Goal: Task Accomplishment & Management: Manage account settings

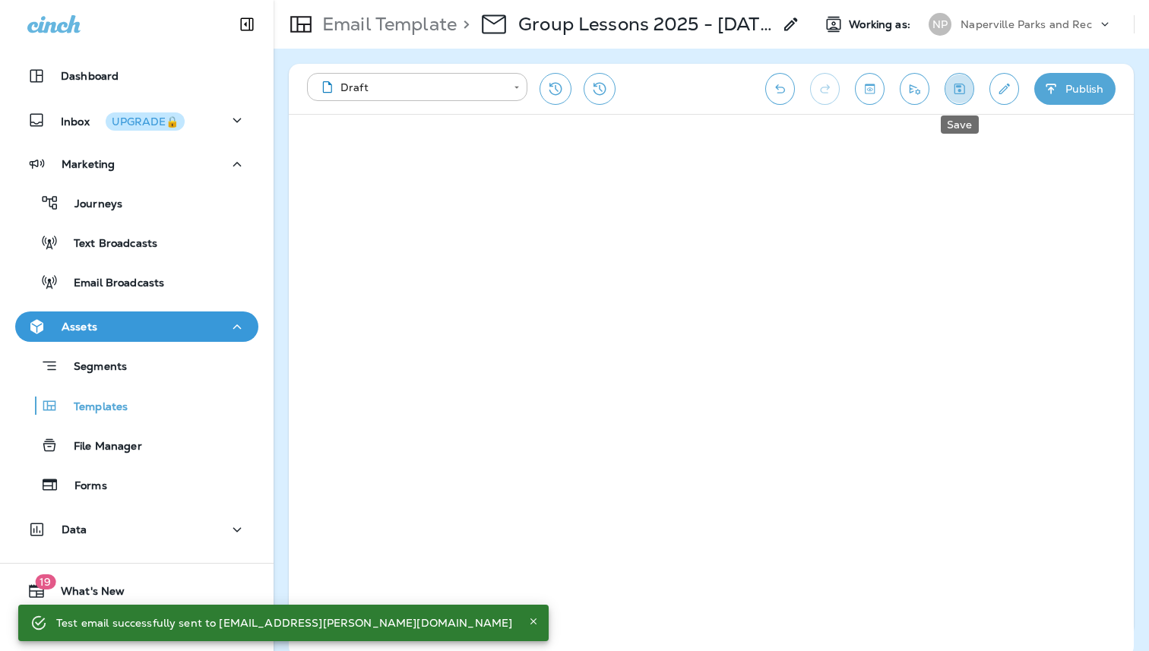
click at [963, 91] on icon "Save" at bounding box center [960, 88] width 16 height 15
click at [1009, 21] on p "Naperville Parks and Rec" at bounding box center [1026, 24] width 131 height 12
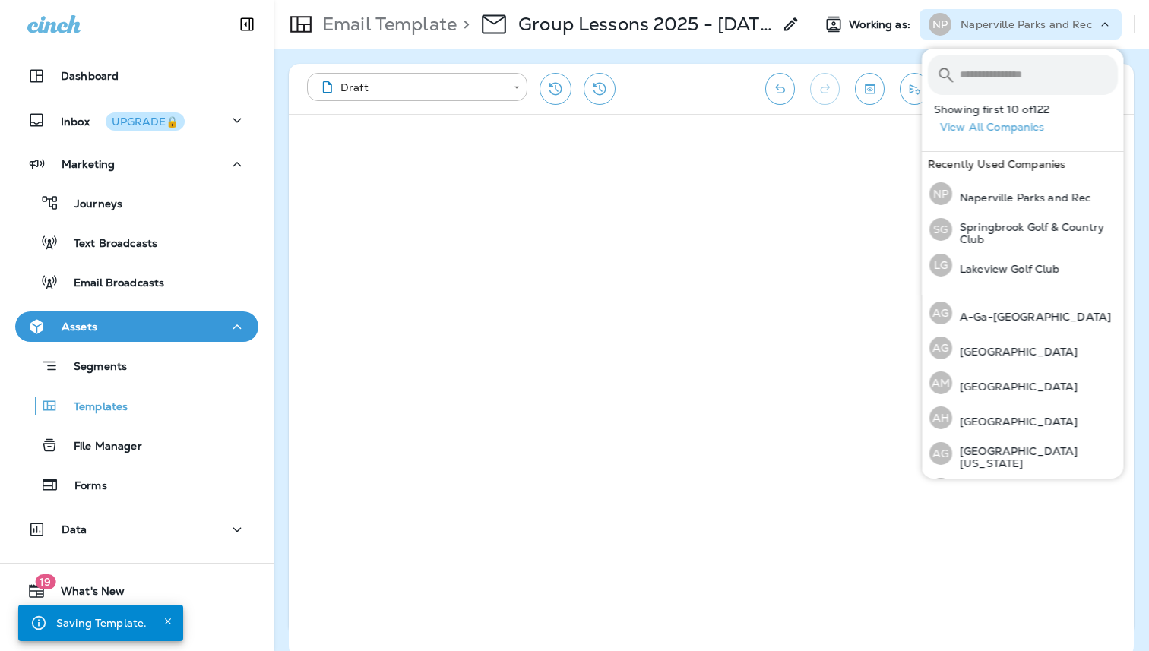
click at [989, 82] on input "text" at bounding box center [1039, 75] width 158 height 40
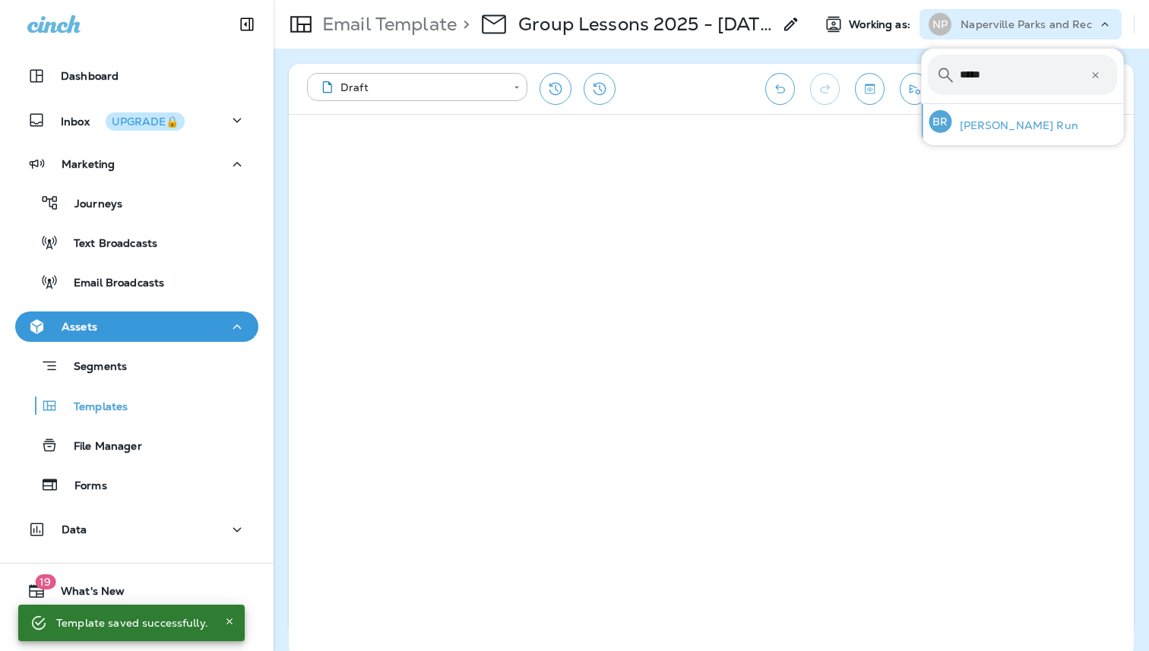
type input "*****"
click at [987, 132] on div "[PERSON_NAME] Run" at bounding box center [1004, 121] width 161 height 35
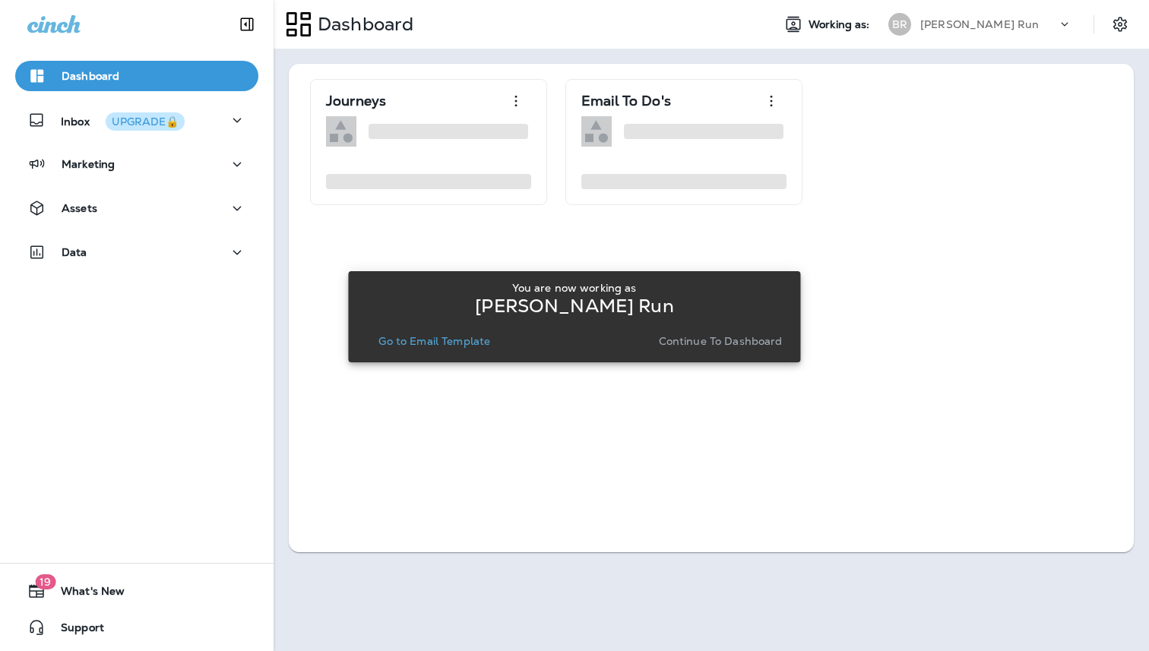
click at [714, 343] on p "Continue to Dashboard" at bounding box center [721, 341] width 124 height 12
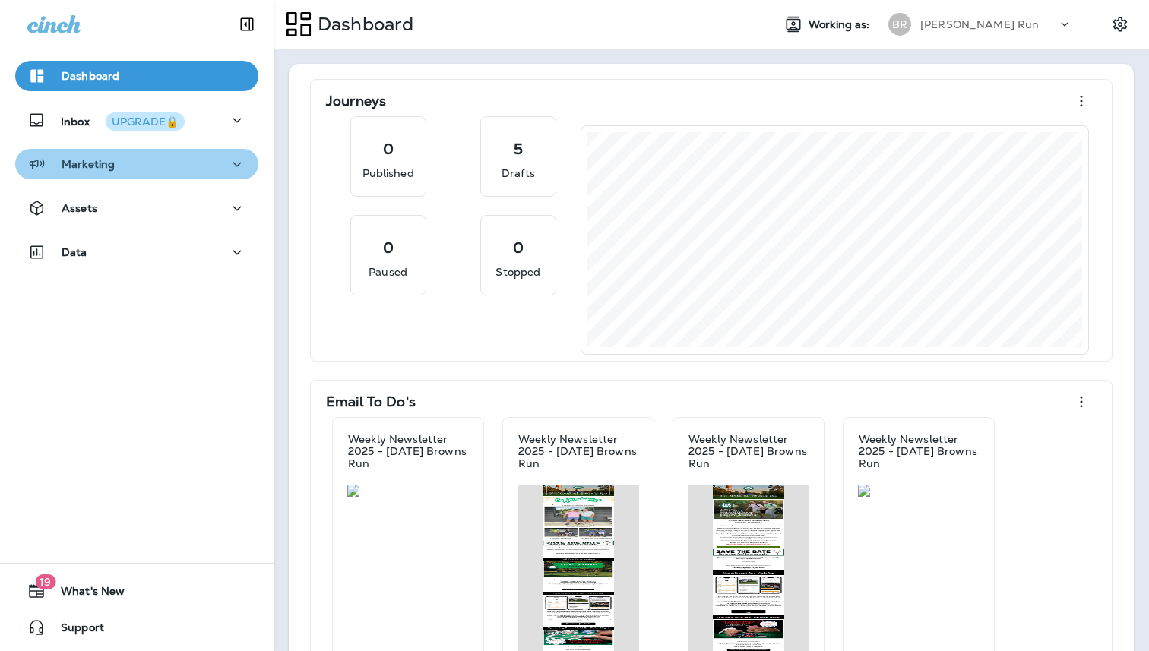
click at [102, 174] on button "Marketing" at bounding box center [136, 164] width 243 height 30
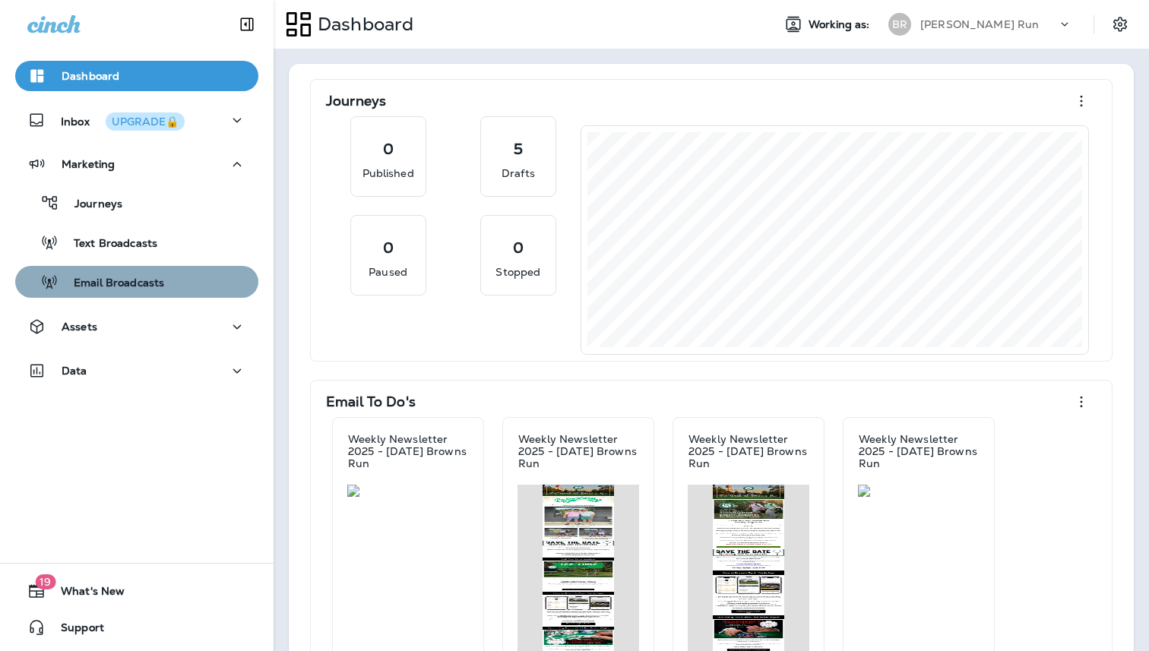
click at [112, 286] on p "Email Broadcasts" at bounding box center [112, 284] width 106 height 14
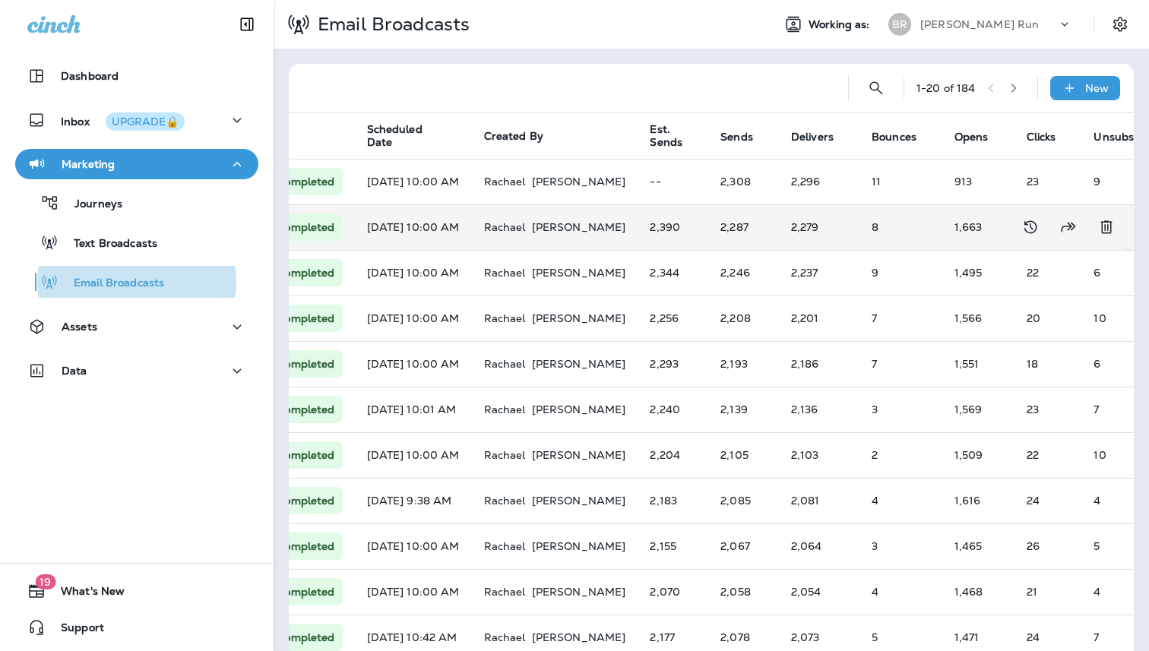
scroll to position [0, 463]
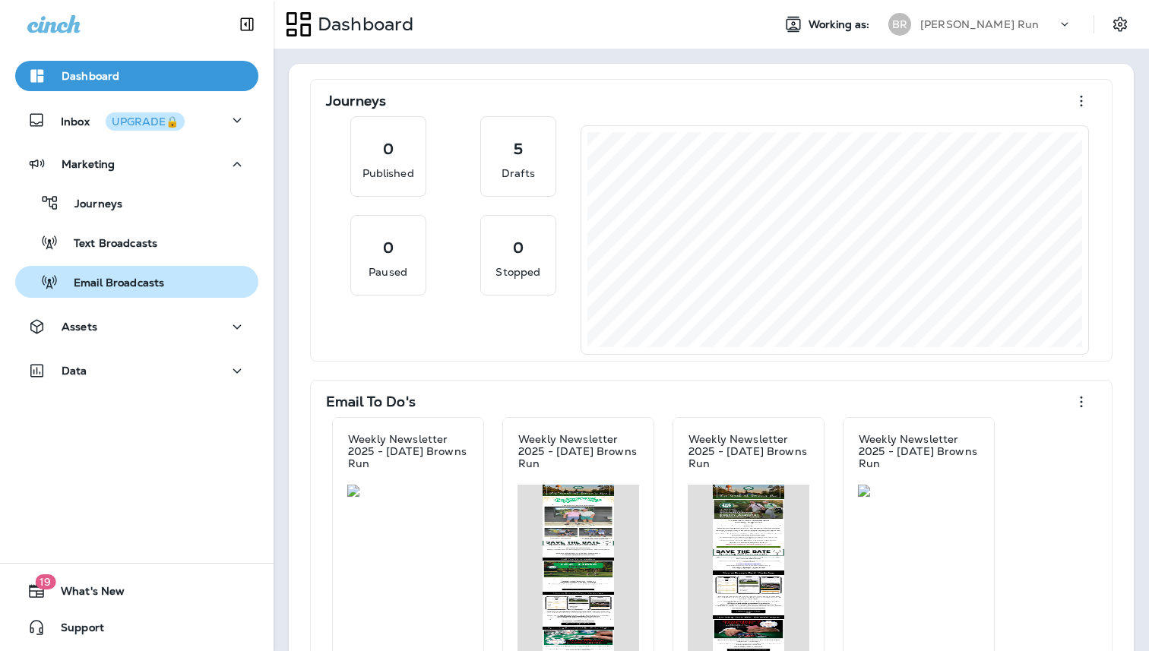
click at [127, 274] on div "Email Broadcasts" at bounding box center [92, 282] width 143 height 23
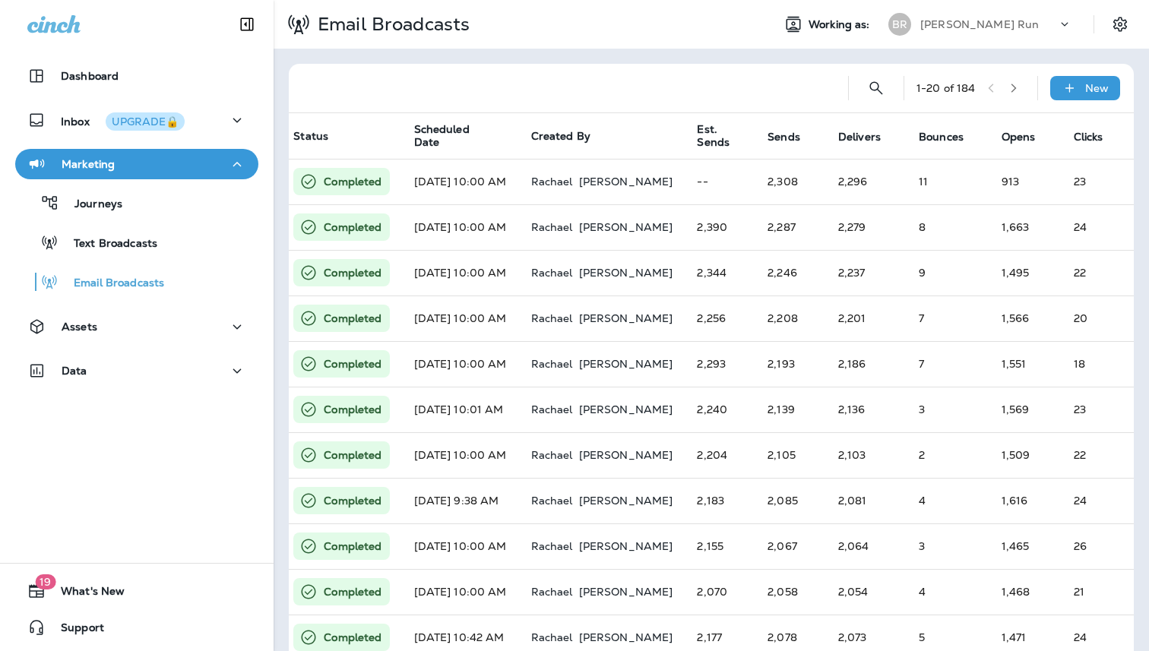
scroll to position [0, 396]
